Goal: Task Accomplishment & Management: Complete application form

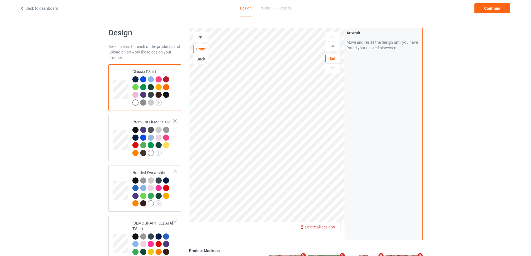
click at [331, 226] on span "Delete all designs" at bounding box center [320, 227] width 30 height 4
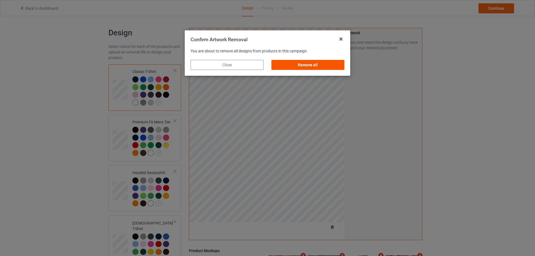
click at [328, 67] on div "Remove all" at bounding box center [308, 65] width 73 height 10
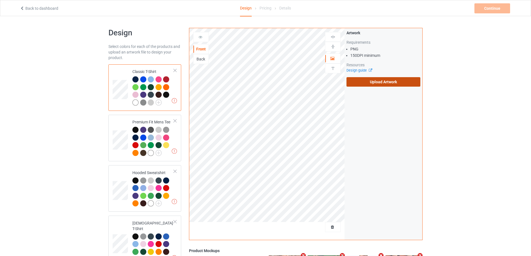
click at [370, 84] on label "Upload Artwork" at bounding box center [384, 81] width 74 height 9
click at [0, 0] on input "Upload Artwork" at bounding box center [0, 0] width 0 height 0
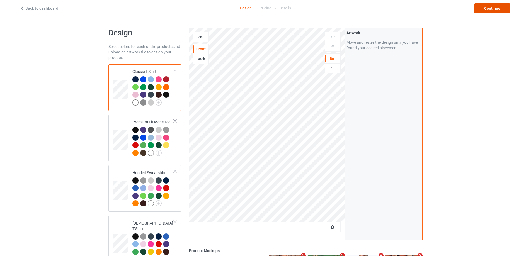
click at [479, 9] on div "Continue" at bounding box center [493, 8] width 36 height 10
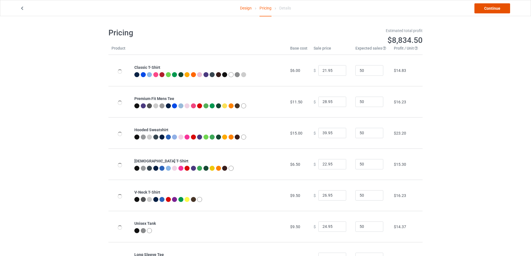
click at [484, 9] on link "Continue" at bounding box center [493, 8] width 36 height 10
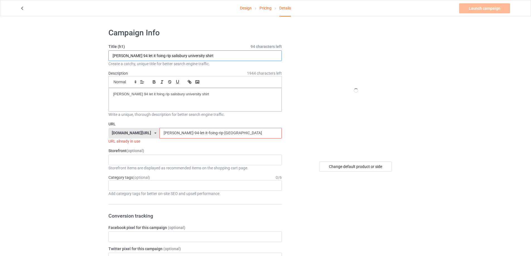
drag, startPoint x: 207, startPoint y: 52, endPoint x: 55, endPoint y: 53, distance: 152.0
paste input "Aunt Tifa American Flag"
type input "Aunt Tifa American Flag shirt"
drag, startPoint x: 208, startPoint y: 96, endPoint x: 86, endPoint y: 88, distance: 121.5
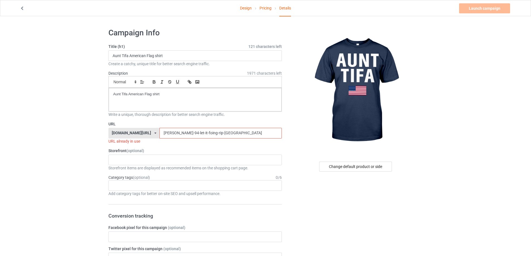
drag, startPoint x: 240, startPoint y: 133, endPoint x: 157, endPoint y: 121, distance: 83.1
click at [122, 126] on div "URL [DOMAIN_NAME][URL] [DOMAIN_NAME][URL] [DOMAIN_NAME][URL] 5cd2f964b197f721e1…" at bounding box center [194, 132] width 173 height 23
paste input "aunt-tifa-american-flag-shirt"
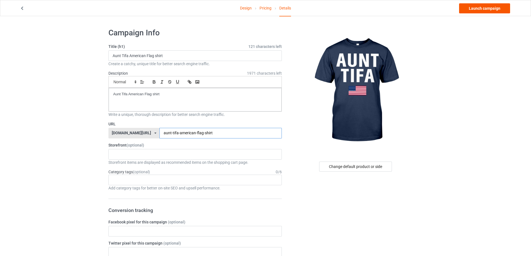
type input "aunt-tifa-american-flag-shirt"
click at [484, 11] on link "Launch campaign" at bounding box center [484, 8] width 51 height 10
